Goal: Information Seeking & Learning: Learn about a topic

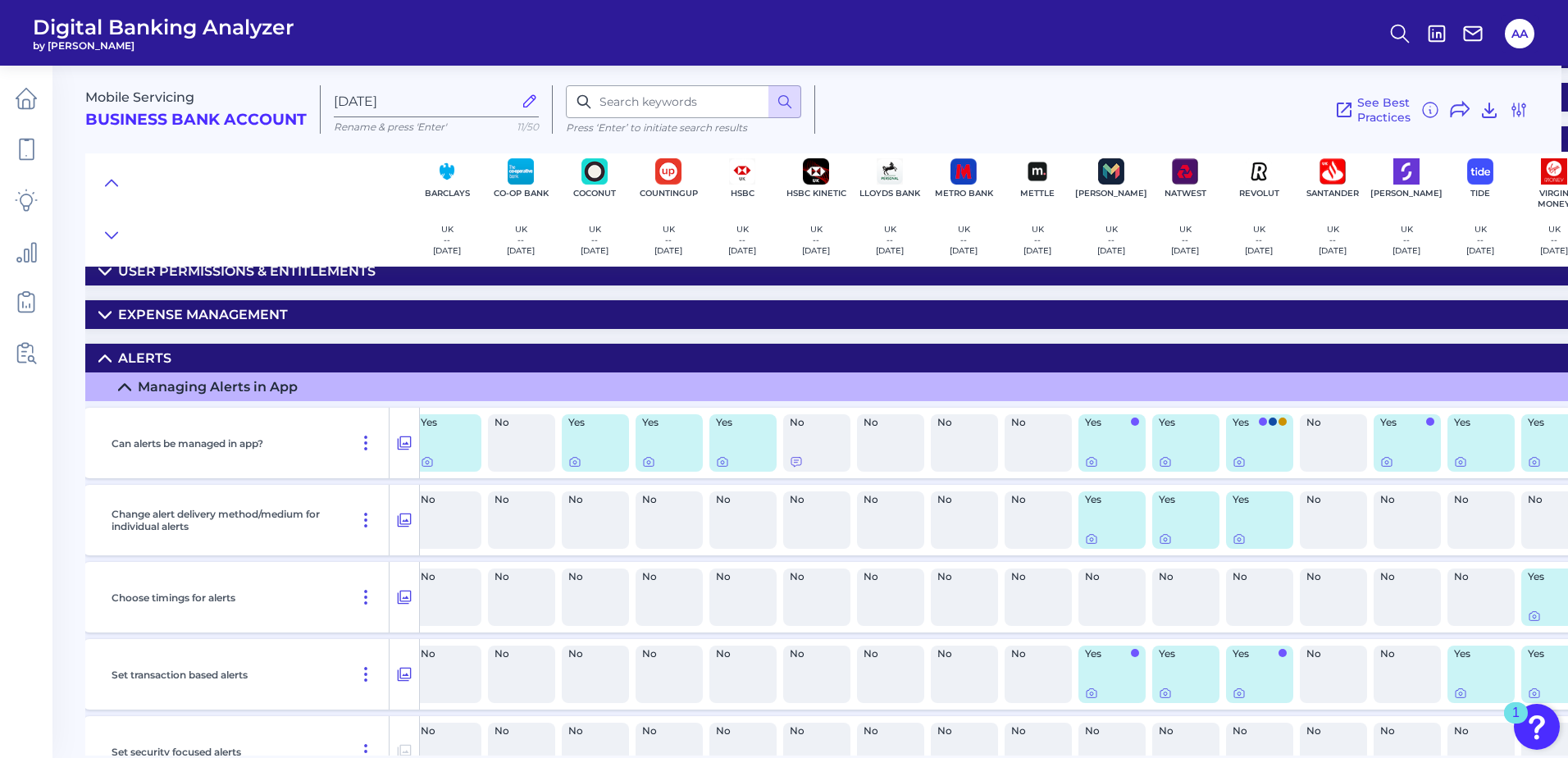
scroll to position [328, 7]
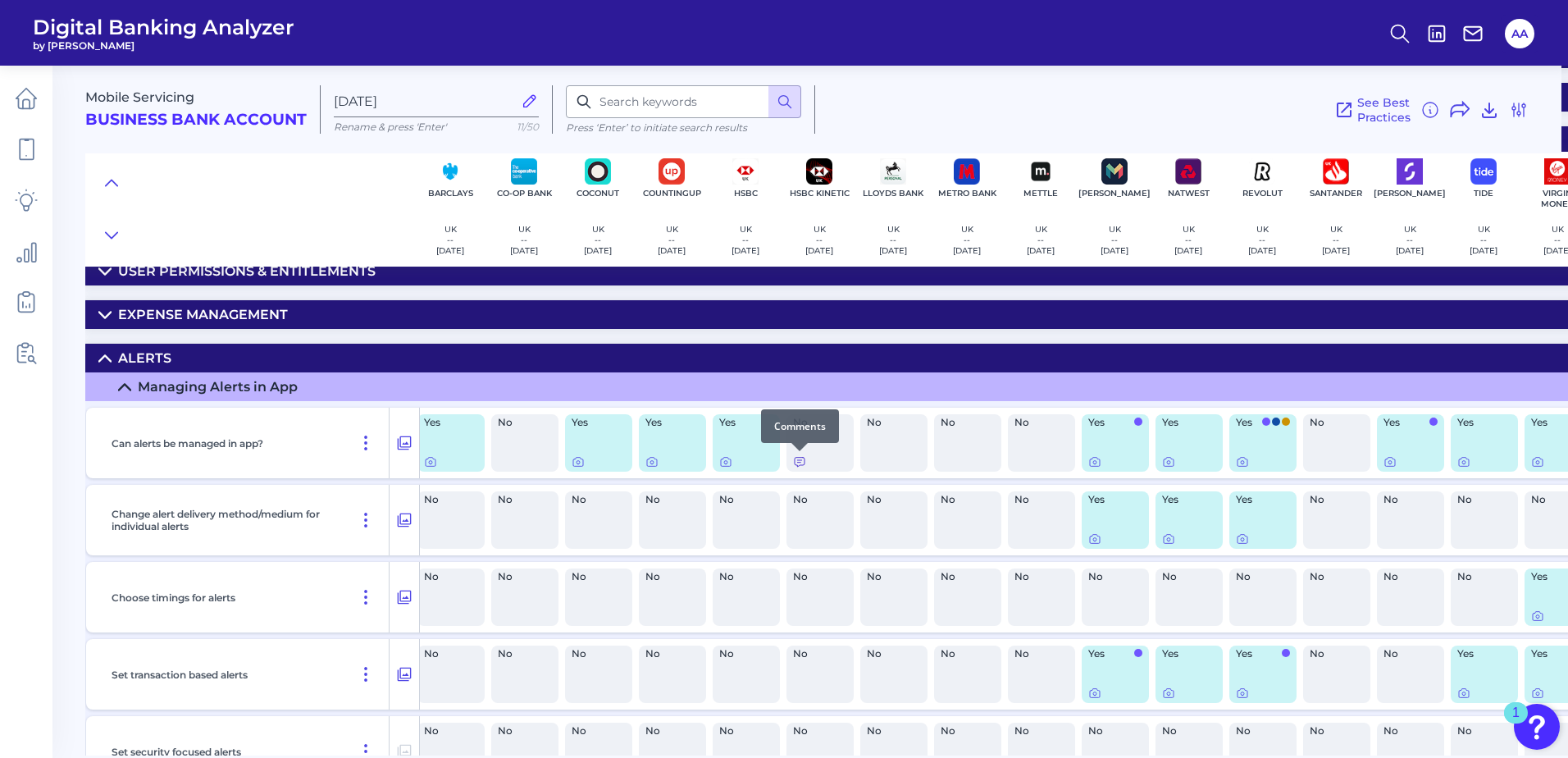
click at [801, 463] on icon at bounding box center [800, 462] width 14 height 14
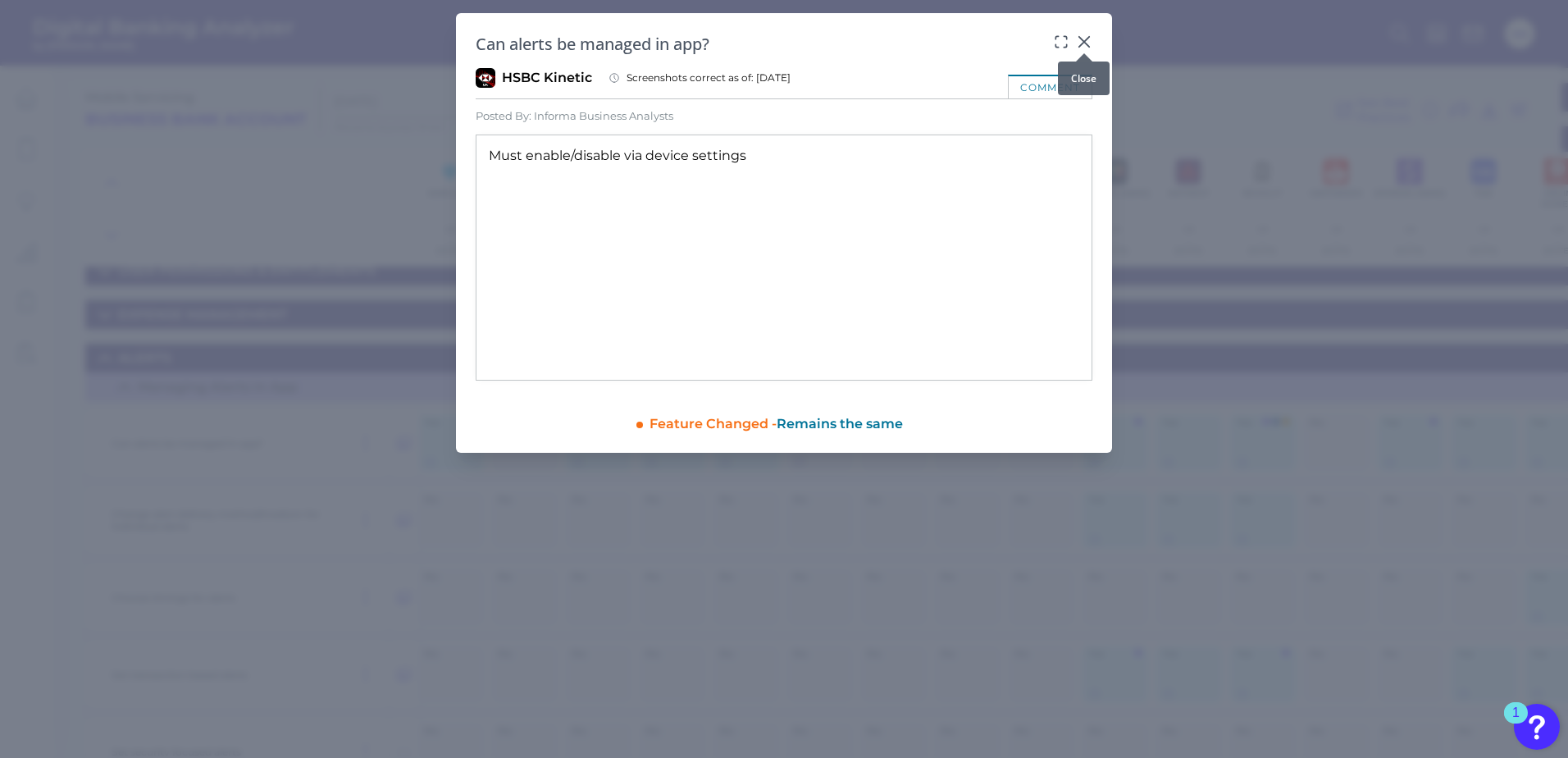
drag, startPoint x: 1089, startPoint y: 40, endPoint x: 992, endPoint y: 40, distance: 97.0
click at [992, 40] on h2 "Can alerts be managed in app?" at bounding box center [761, 43] width 571 height 22
click at [1090, 41] on icon at bounding box center [1084, 41] width 16 height 16
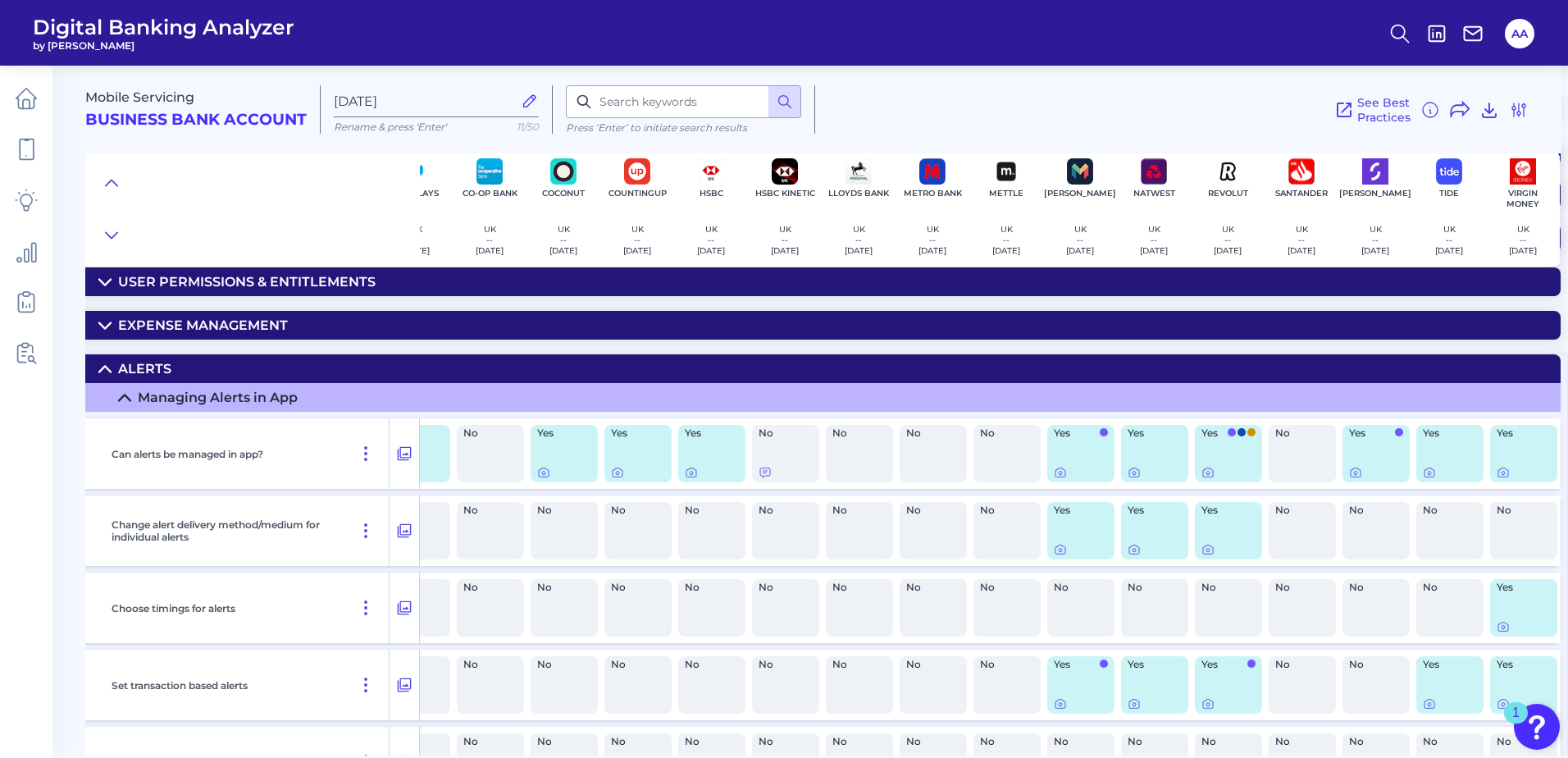
scroll to position [317, 0]
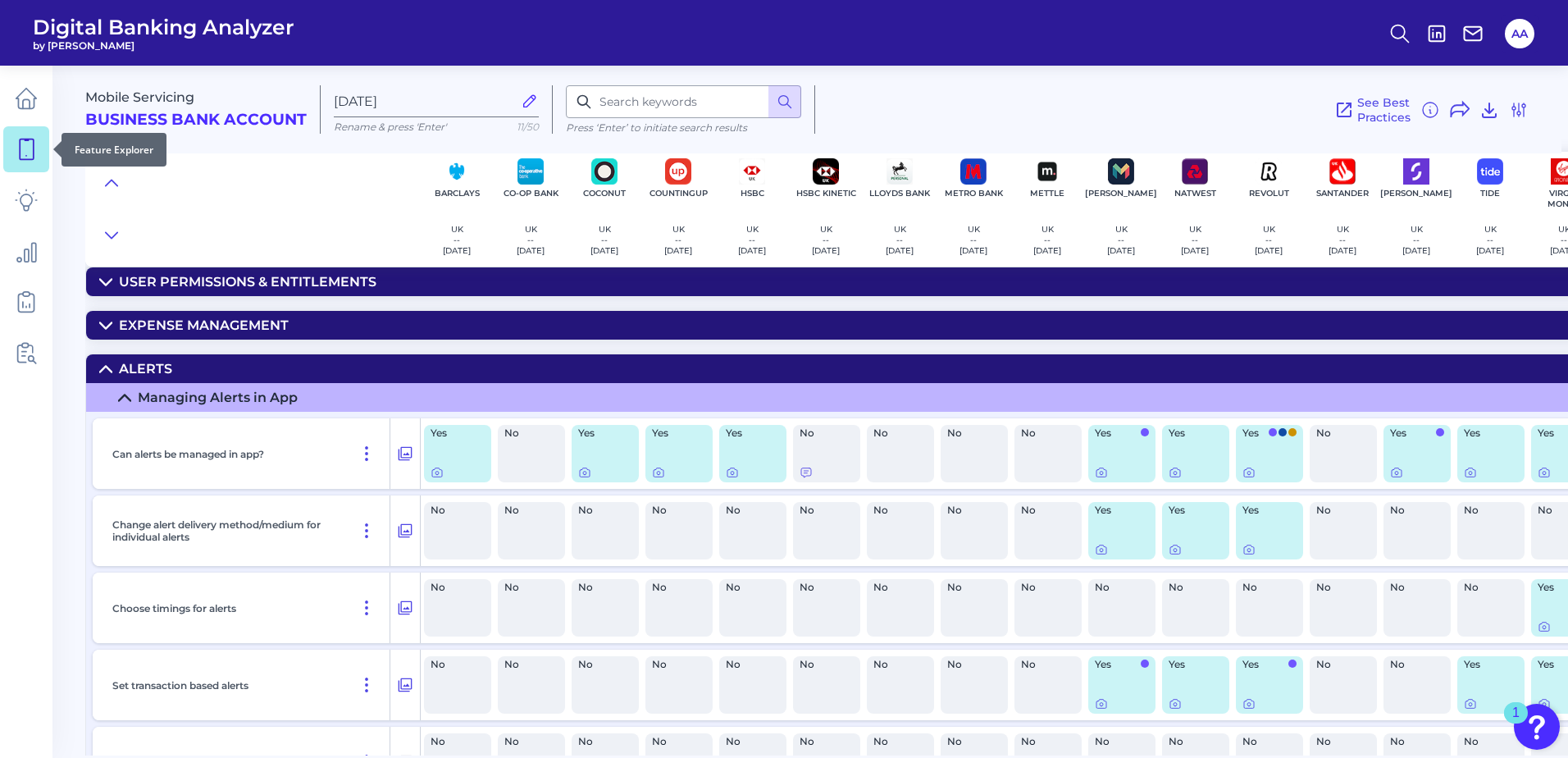
click at [25, 158] on icon at bounding box center [26, 149] width 23 height 23
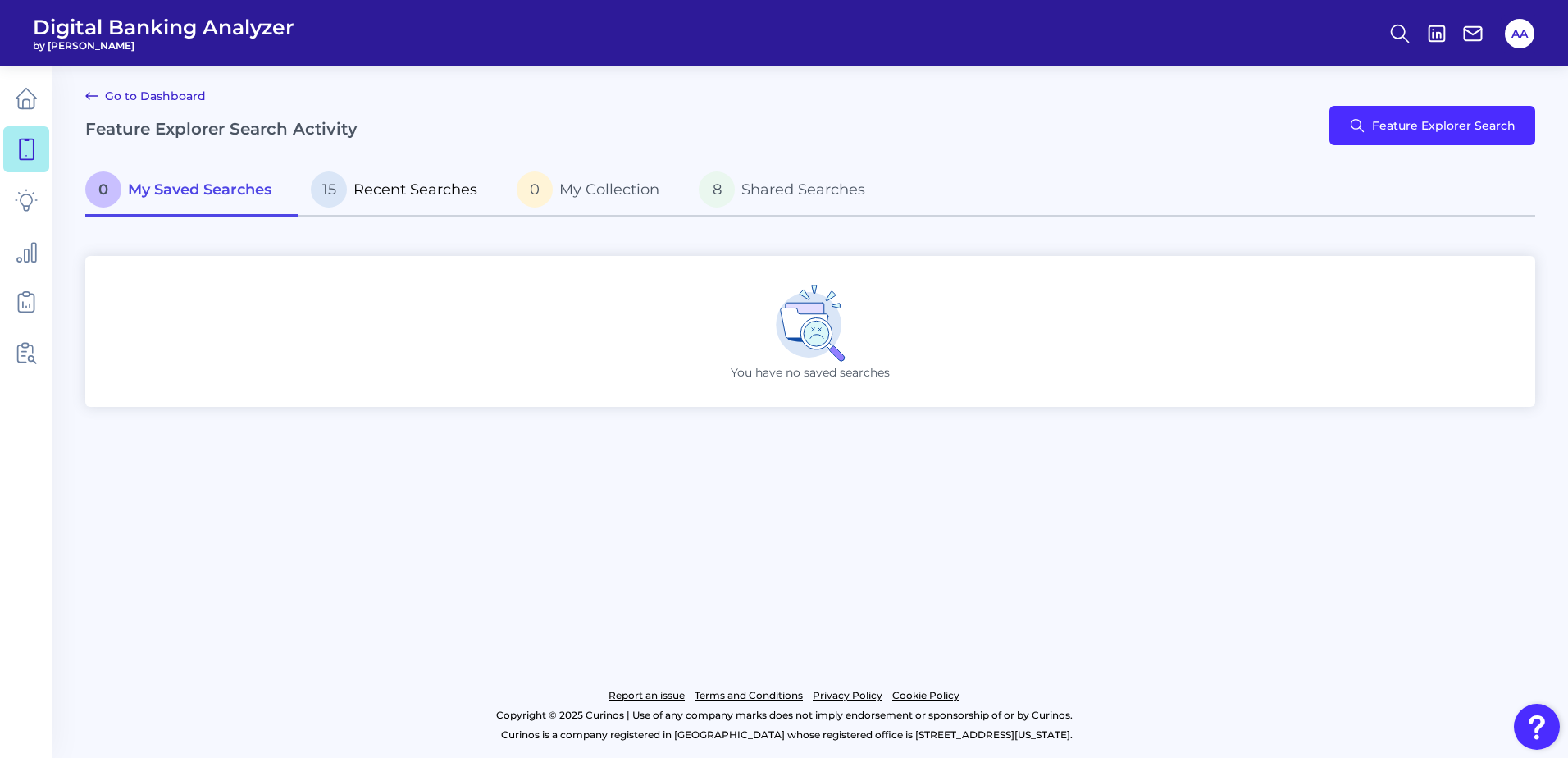
click at [431, 188] on span "Recent Searches" at bounding box center [416, 189] width 123 height 18
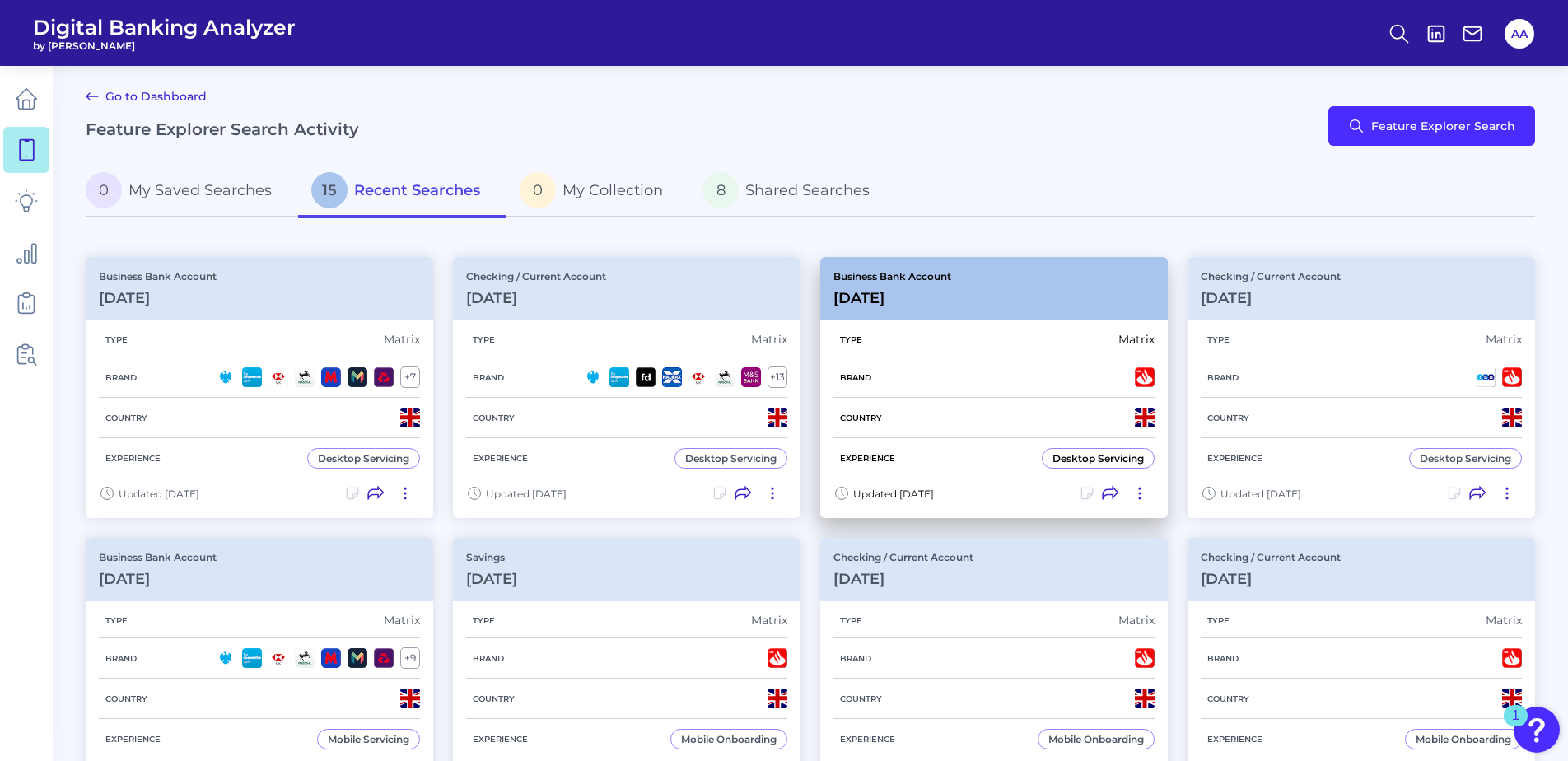
click at [962, 284] on div "Business Bank Account [DATE][FINANCIAL_ID]" at bounding box center [993, 288] width 347 height 63
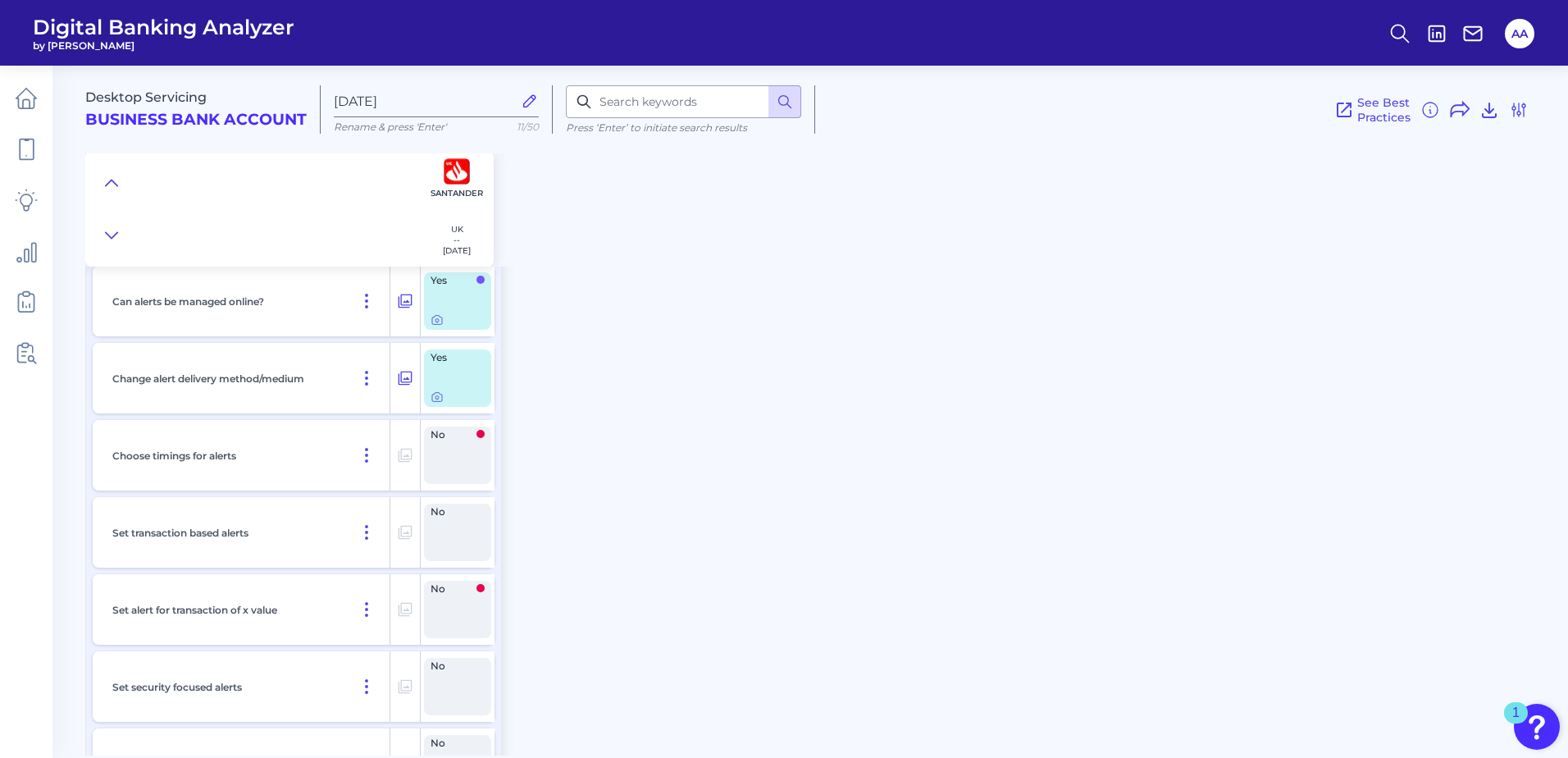
scroll to position [20973, 0]
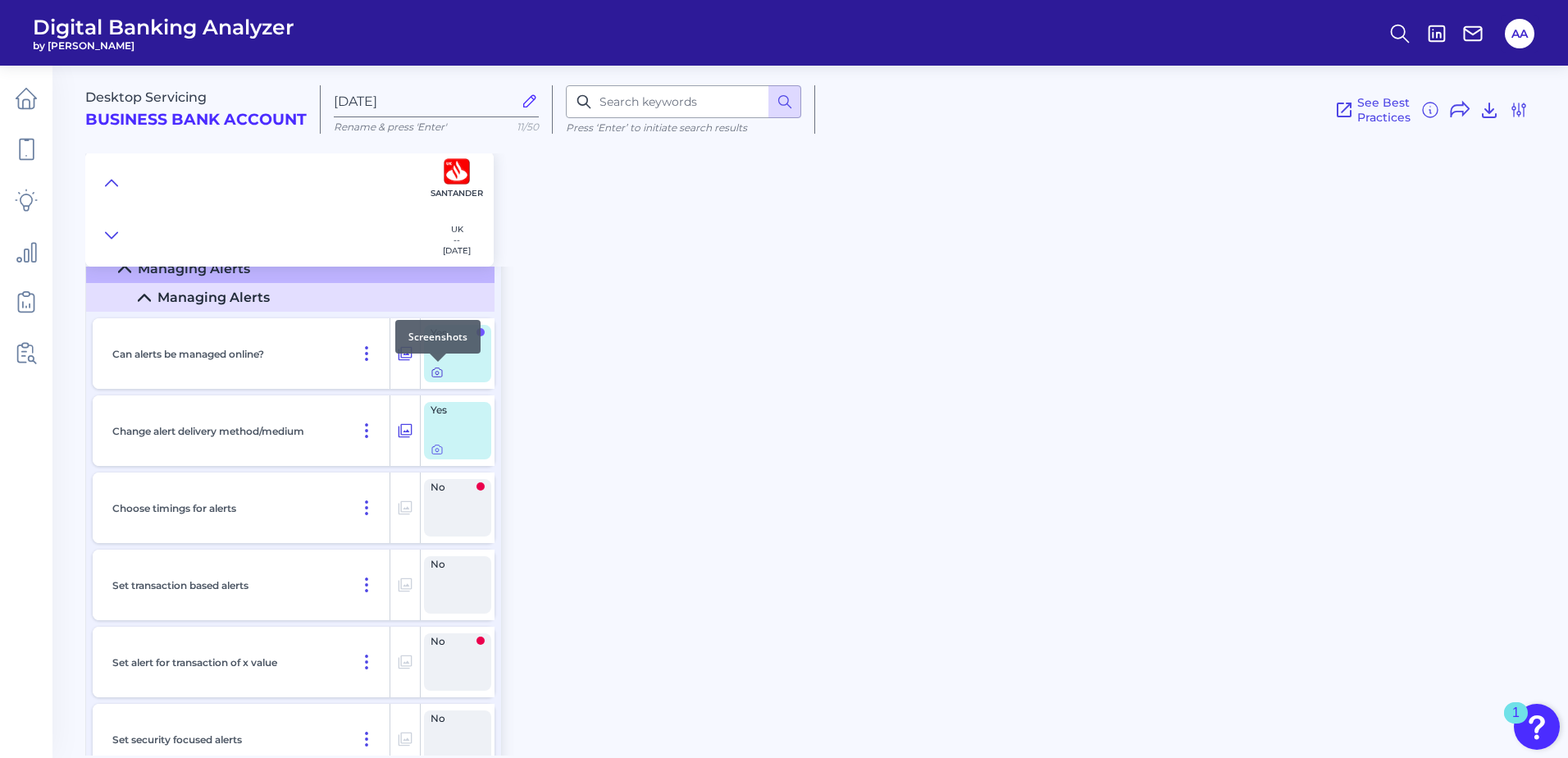
click at [440, 371] on icon at bounding box center [438, 372] width 14 height 14
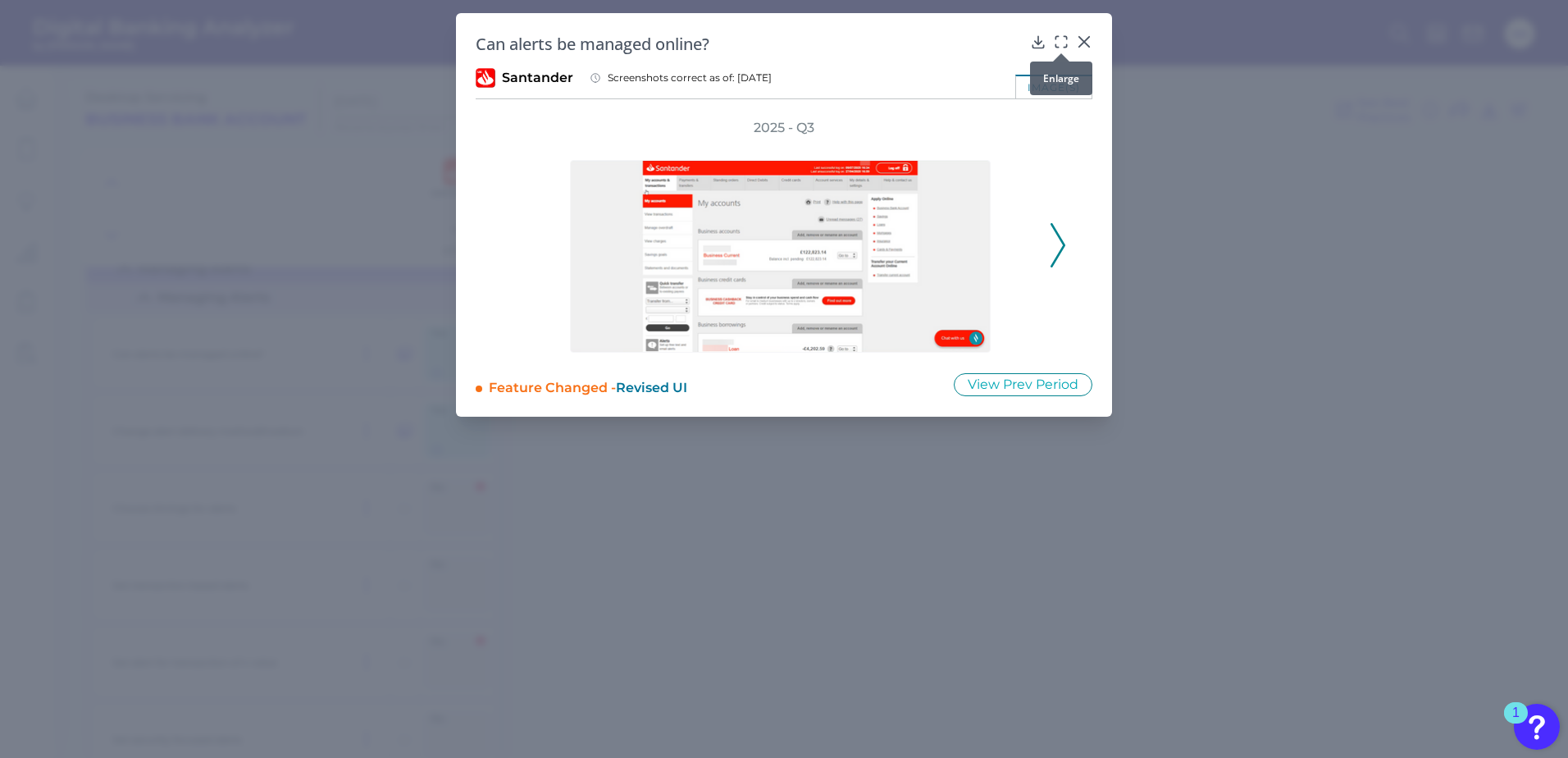
click at [1068, 36] on icon at bounding box center [1061, 41] width 16 height 16
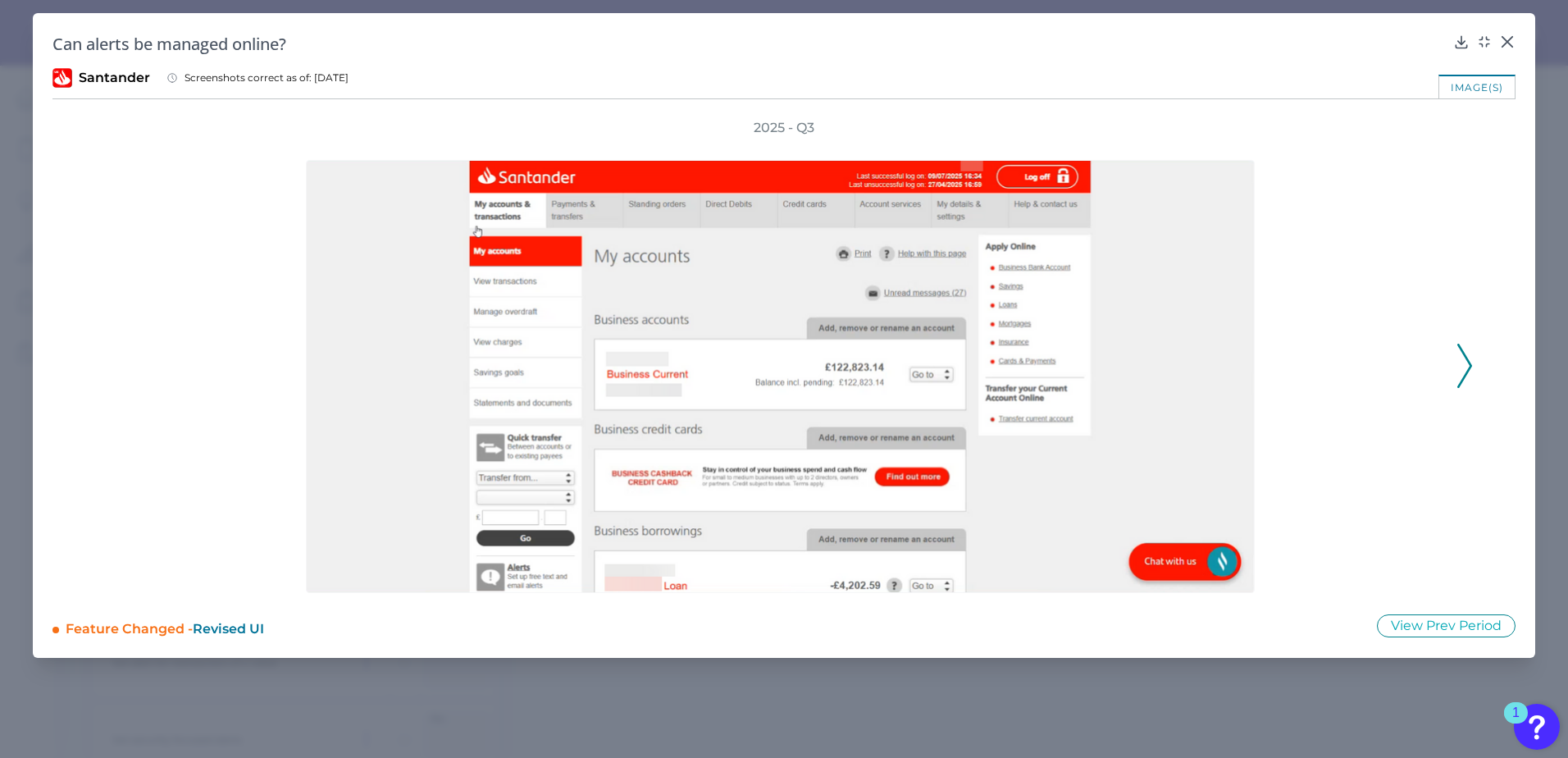
click at [1468, 355] on icon at bounding box center [1465, 365] width 14 height 44
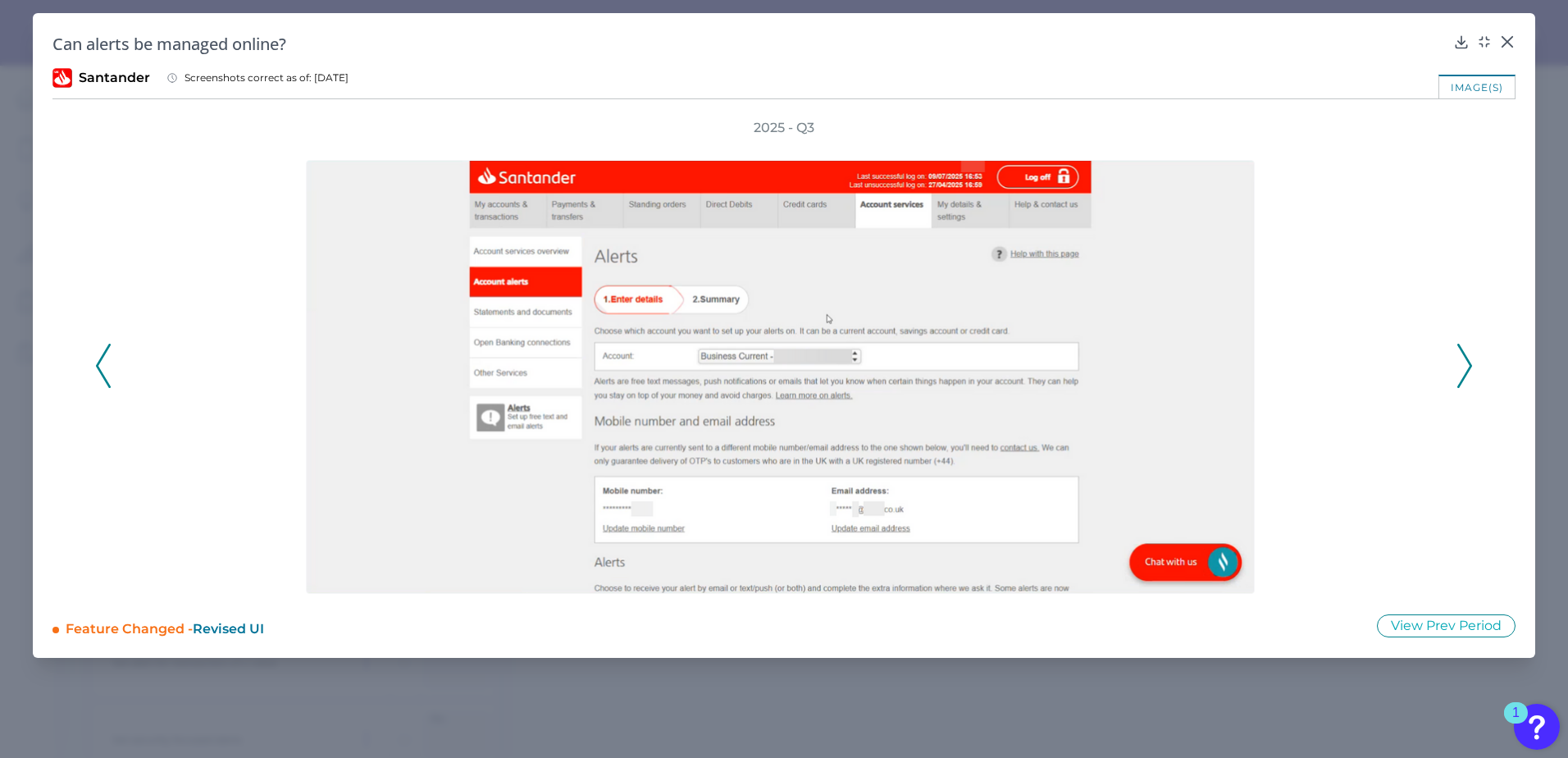
click at [1467, 359] on polyline at bounding box center [1464, 365] width 13 height 41
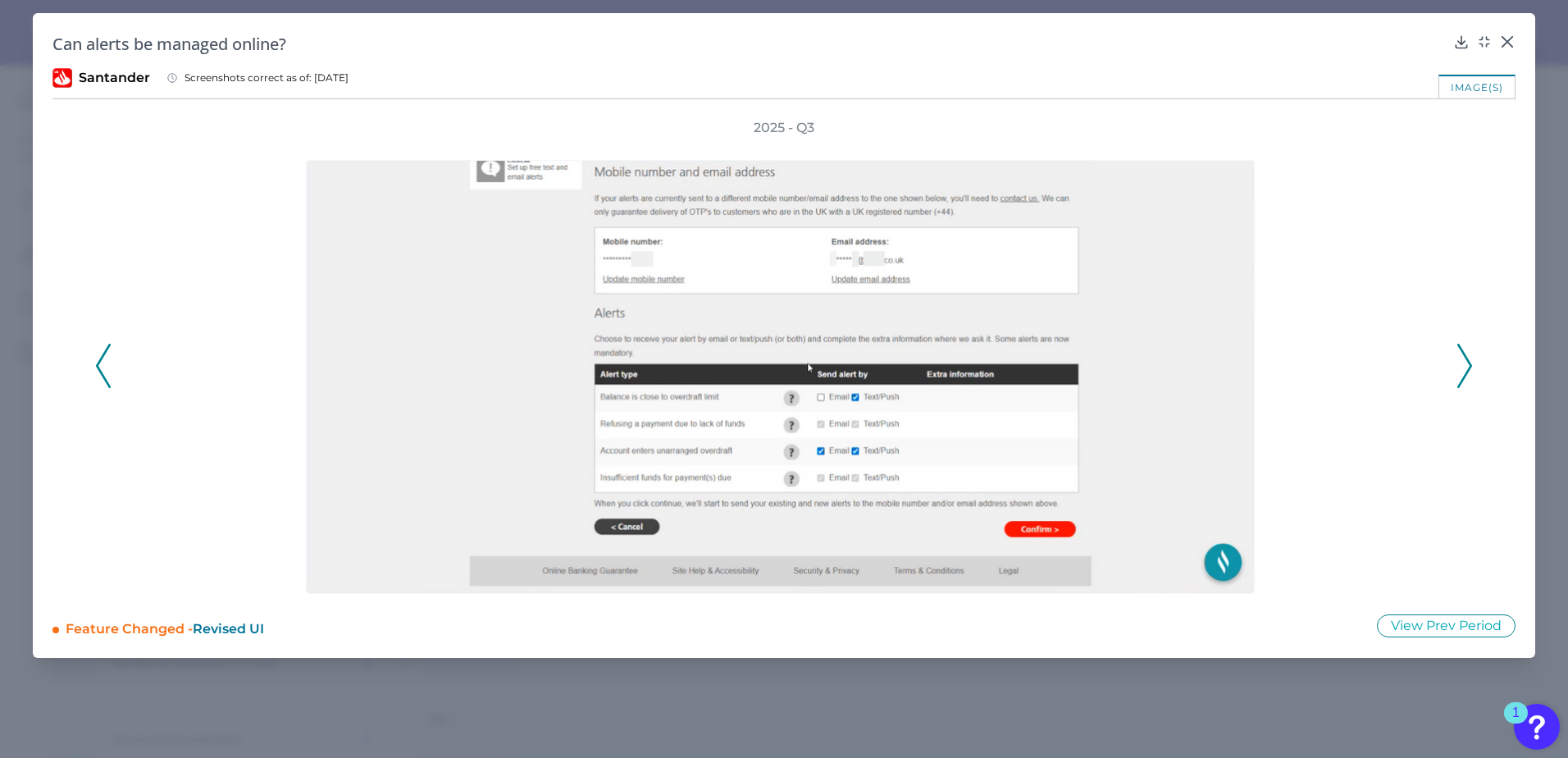
click at [1474, 360] on div "2025 - Q3" at bounding box center [783, 356] width 1463 height 475
click at [1464, 363] on icon at bounding box center [1465, 365] width 14 height 44
click at [1466, 355] on polyline at bounding box center [1464, 365] width 13 height 41
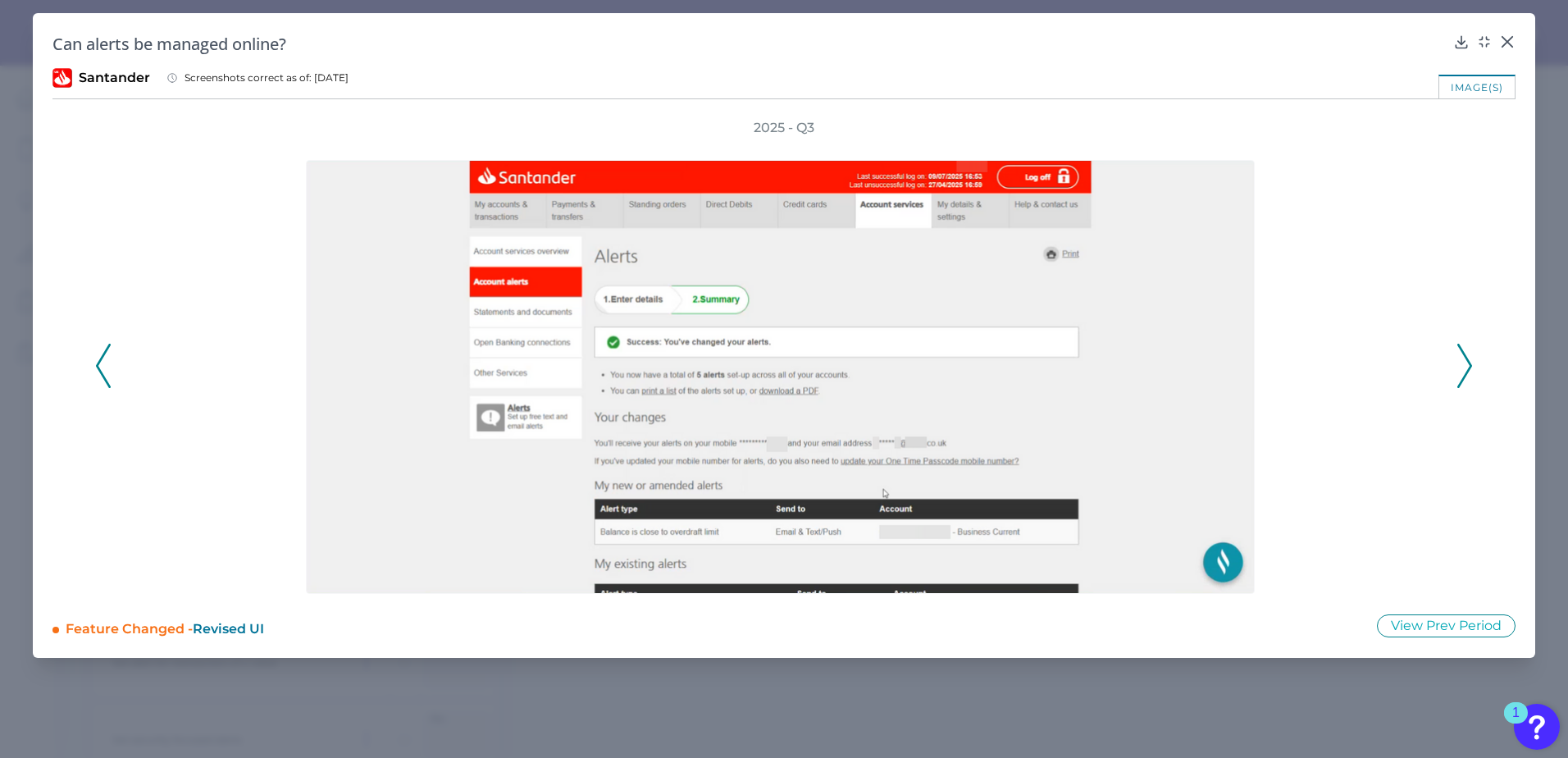
click at [1459, 356] on icon at bounding box center [1465, 365] width 14 height 44
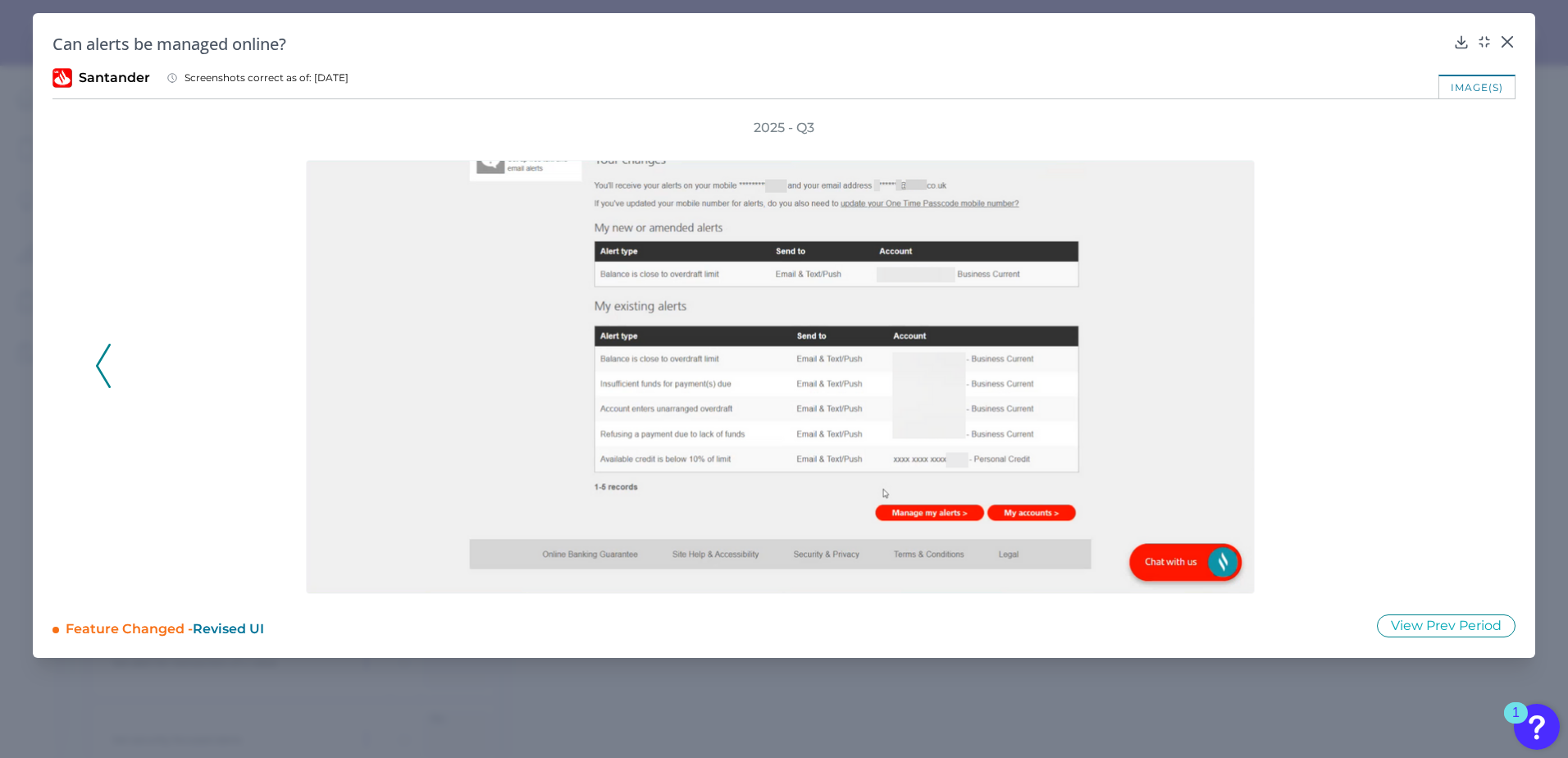
click at [96, 361] on icon at bounding box center [103, 365] width 14 height 44
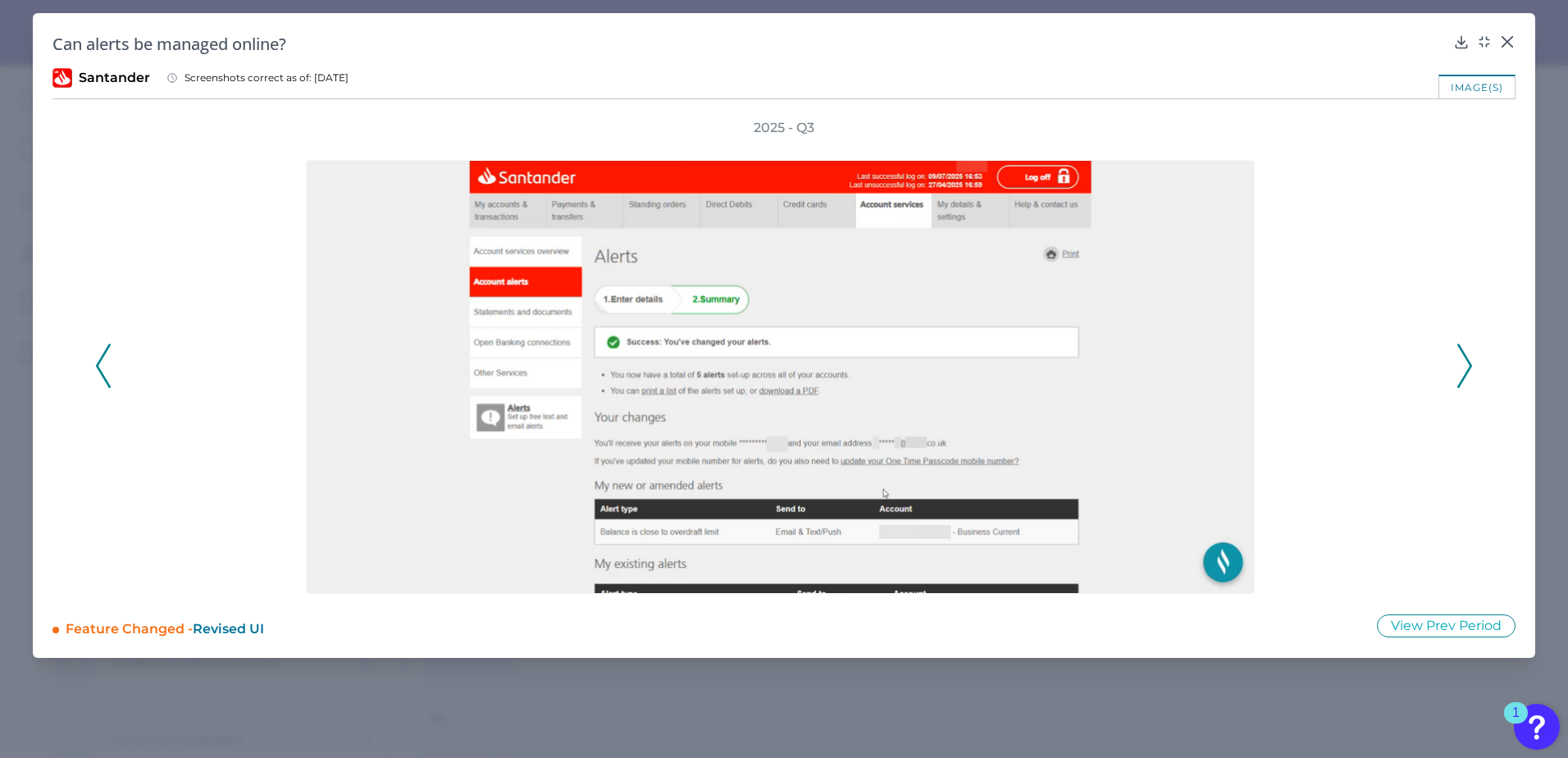
click at [96, 361] on button at bounding box center [103, 365] width 16 height 44
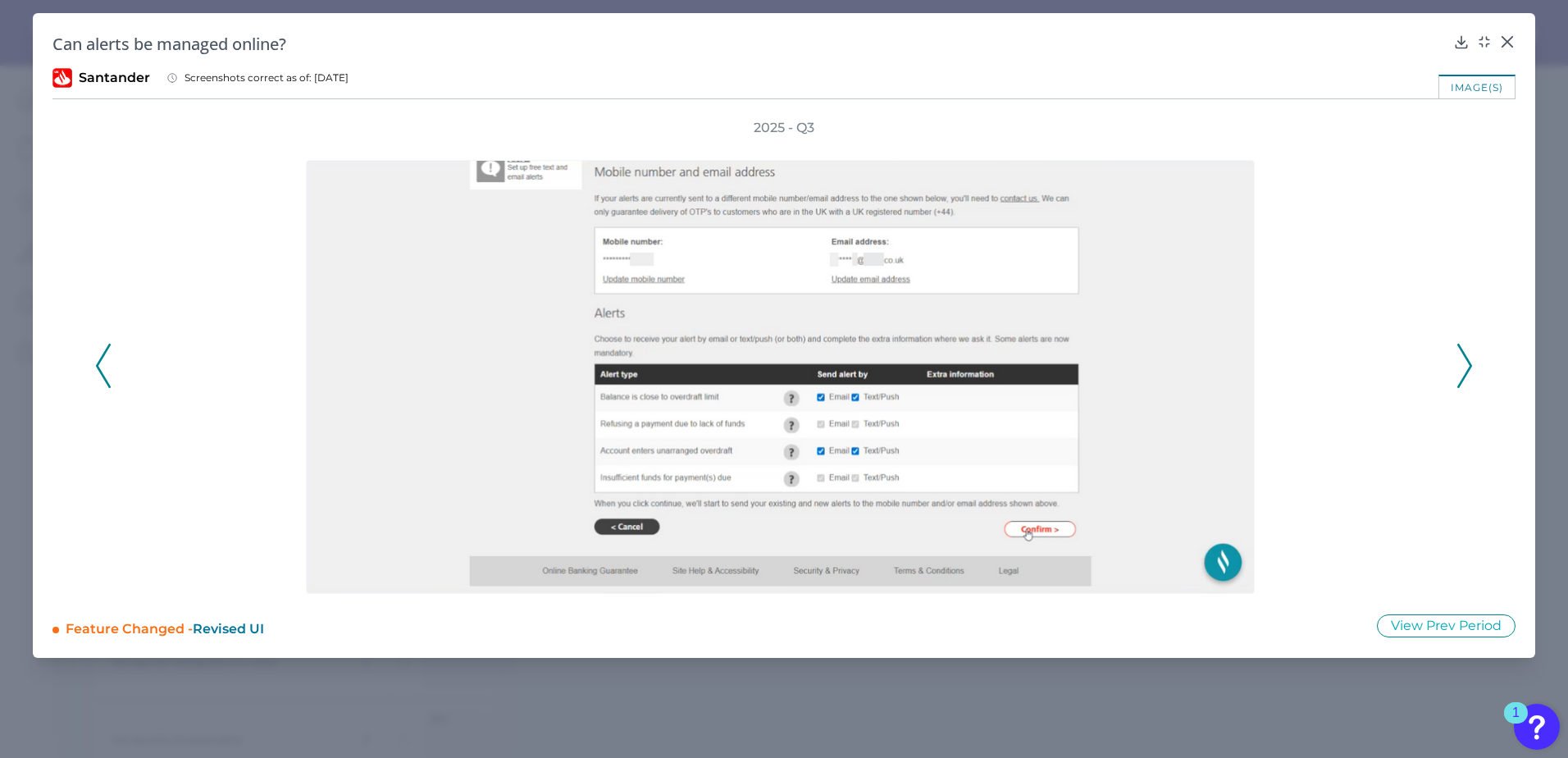
click at [101, 359] on icon at bounding box center [103, 365] width 14 height 44
click at [103, 359] on icon at bounding box center [103, 365] width 14 height 44
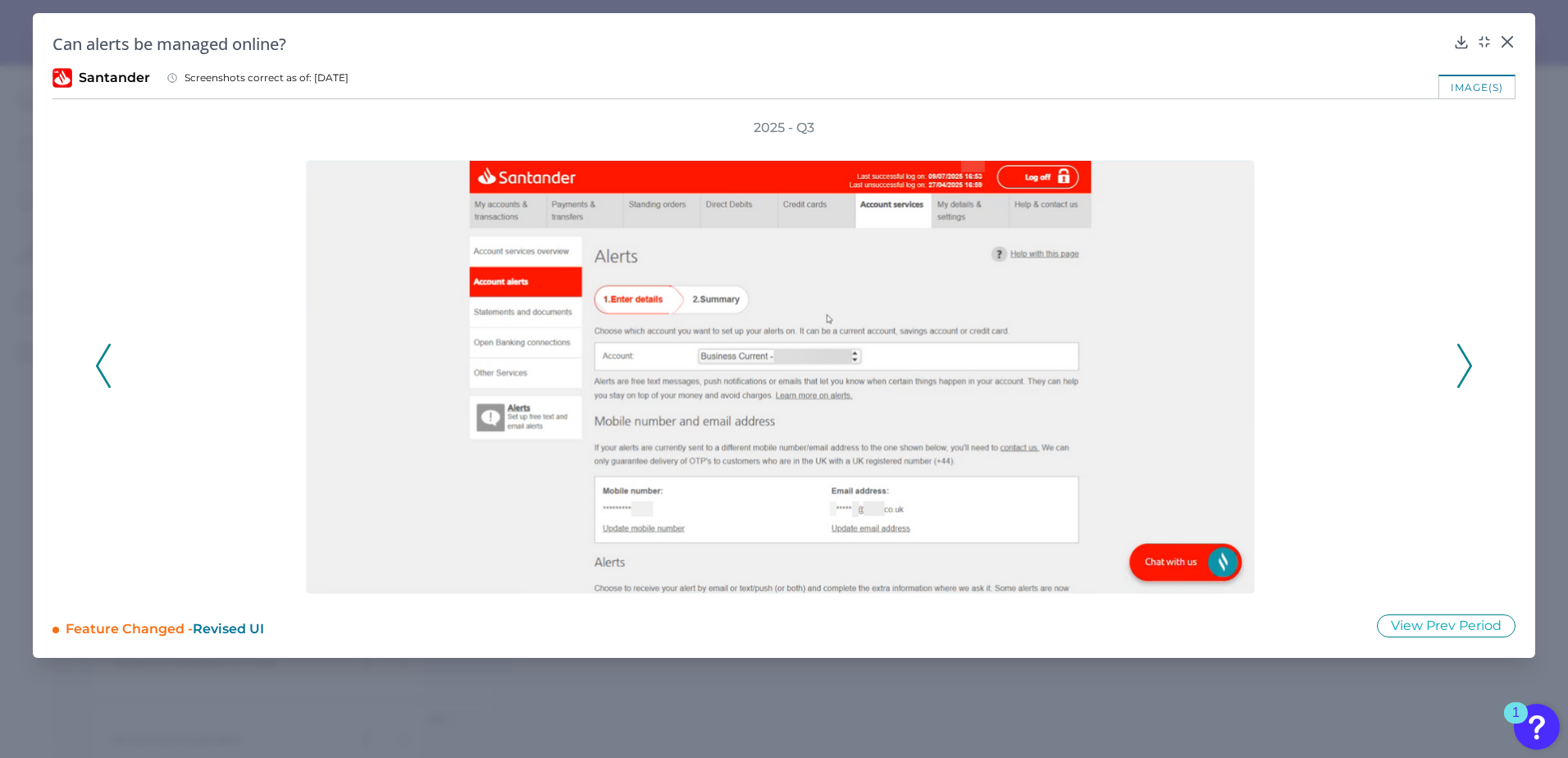
click at [1470, 352] on icon at bounding box center [1465, 365] width 14 height 44
